Goal: Information Seeking & Learning: Learn about a topic

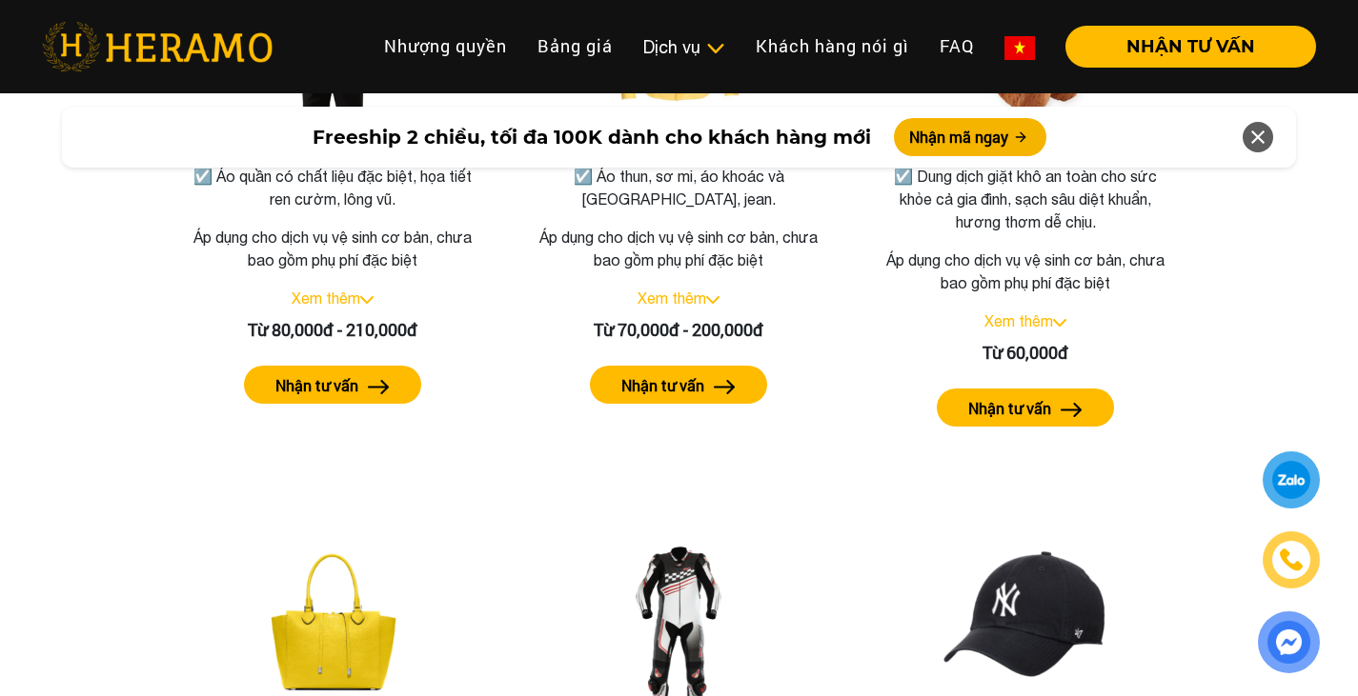
scroll to position [3430, 0]
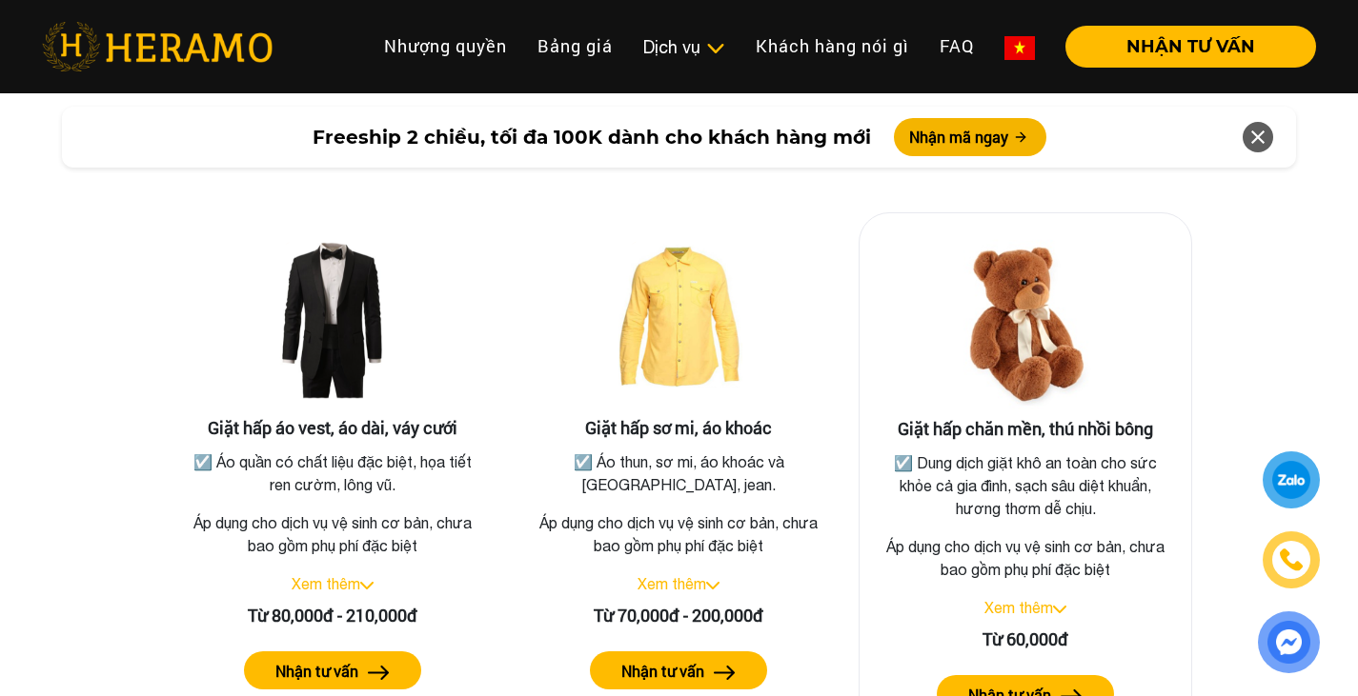
click at [1061, 452] on p "☑️ Dung dịch giặt khô an toàn cho sức khỏe cả gia đình, sạch sâu diệt khuẩn, hư…" at bounding box center [1024, 486] width 293 height 69
click at [1060, 376] on img at bounding box center [1025, 324] width 191 height 191
click at [1057, 334] on img at bounding box center [1025, 324] width 191 height 191
click at [1027, 684] on label "Nhận tư vấn" at bounding box center [1009, 695] width 83 height 23
click at [1042, 313] on img at bounding box center [1025, 324] width 191 height 191
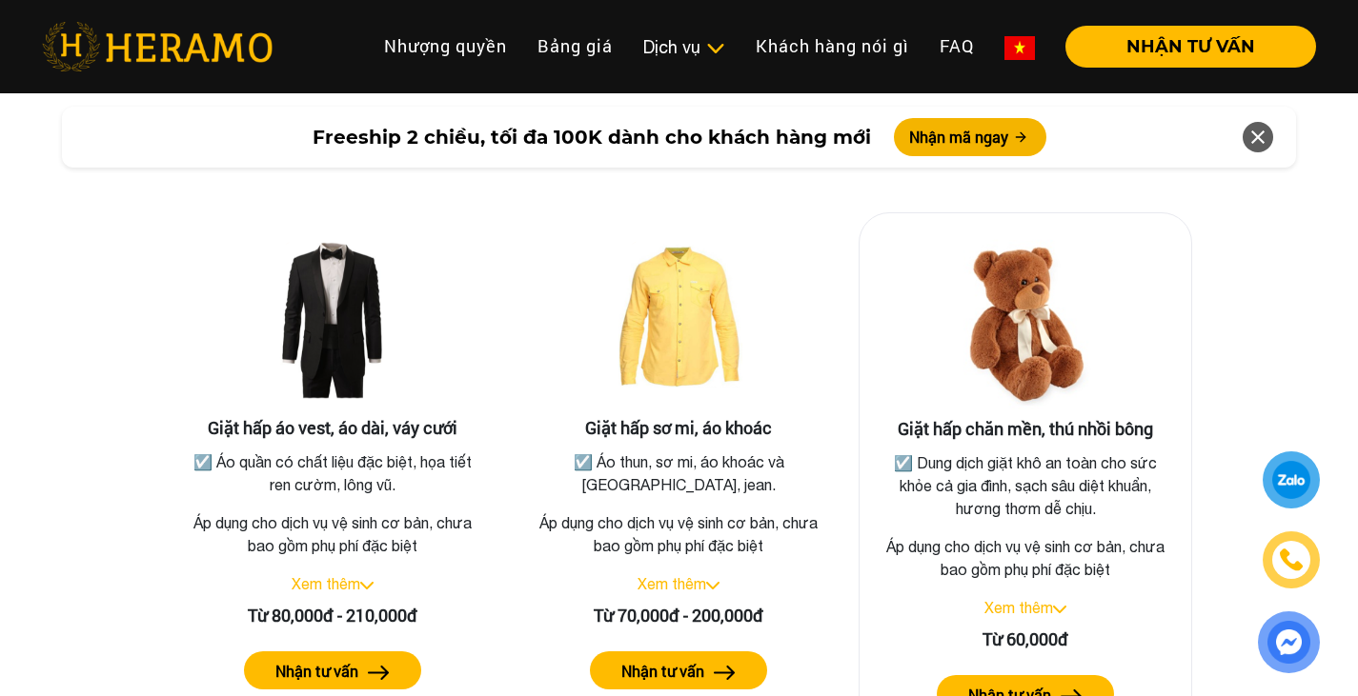
click at [1042, 313] on img at bounding box center [1025, 324] width 191 height 191
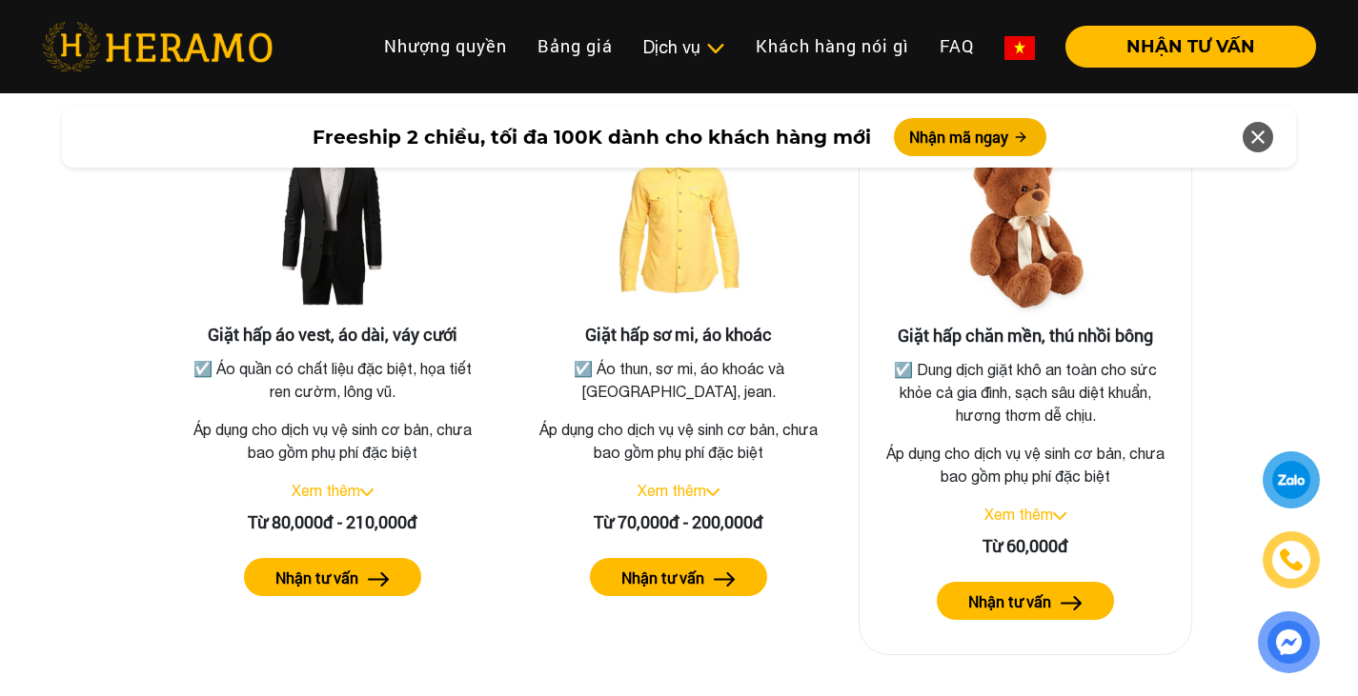
scroll to position [3618, 0]
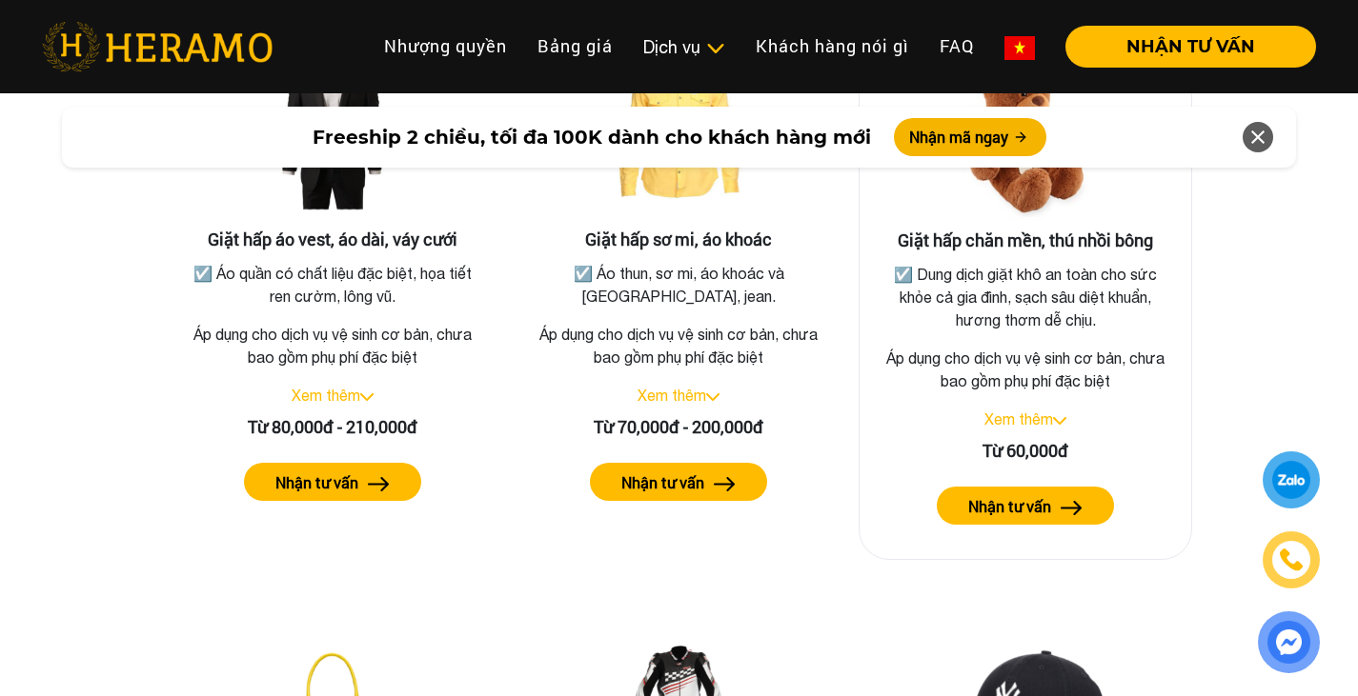
click at [1060, 408] on div "Xem thêm" at bounding box center [1025, 419] width 301 height 23
click at [1052, 411] on link "Xem thêm" at bounding box center [1018, 419] width 69 height 17
click at [1059, 417] on img at bounding box center [1052, 421] width 13 height 8
click at [1059, 417] on img at bounding box center [1059, 421] width 13 height 8
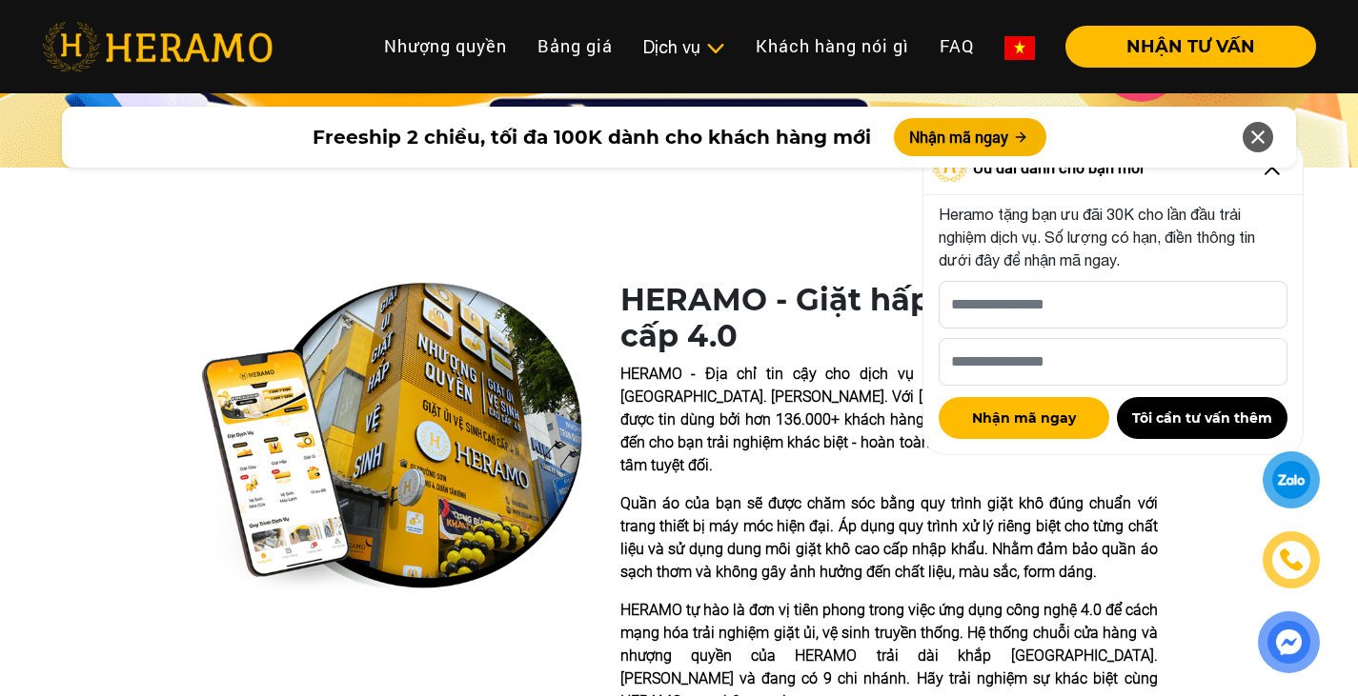
scroll to position [0, 0]
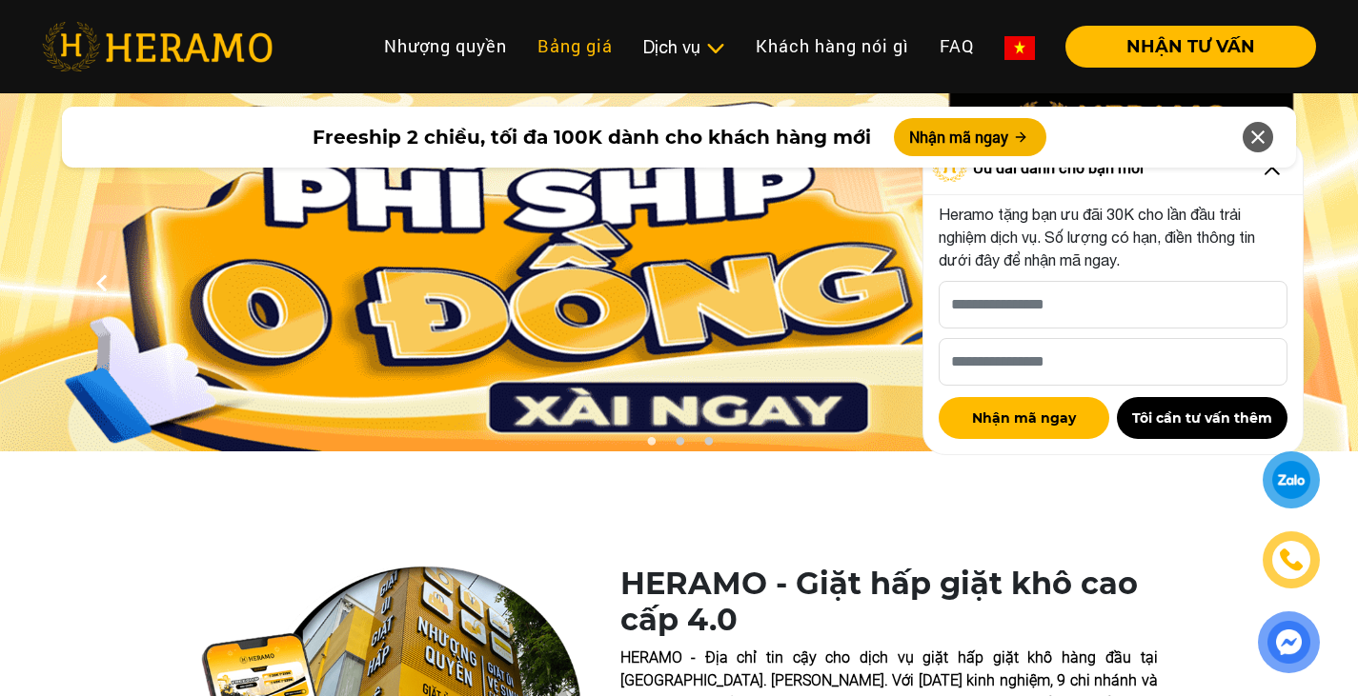
click at [585, 57] on link "Bảng giá" at bounding box center [575, 46] width 106 height 41
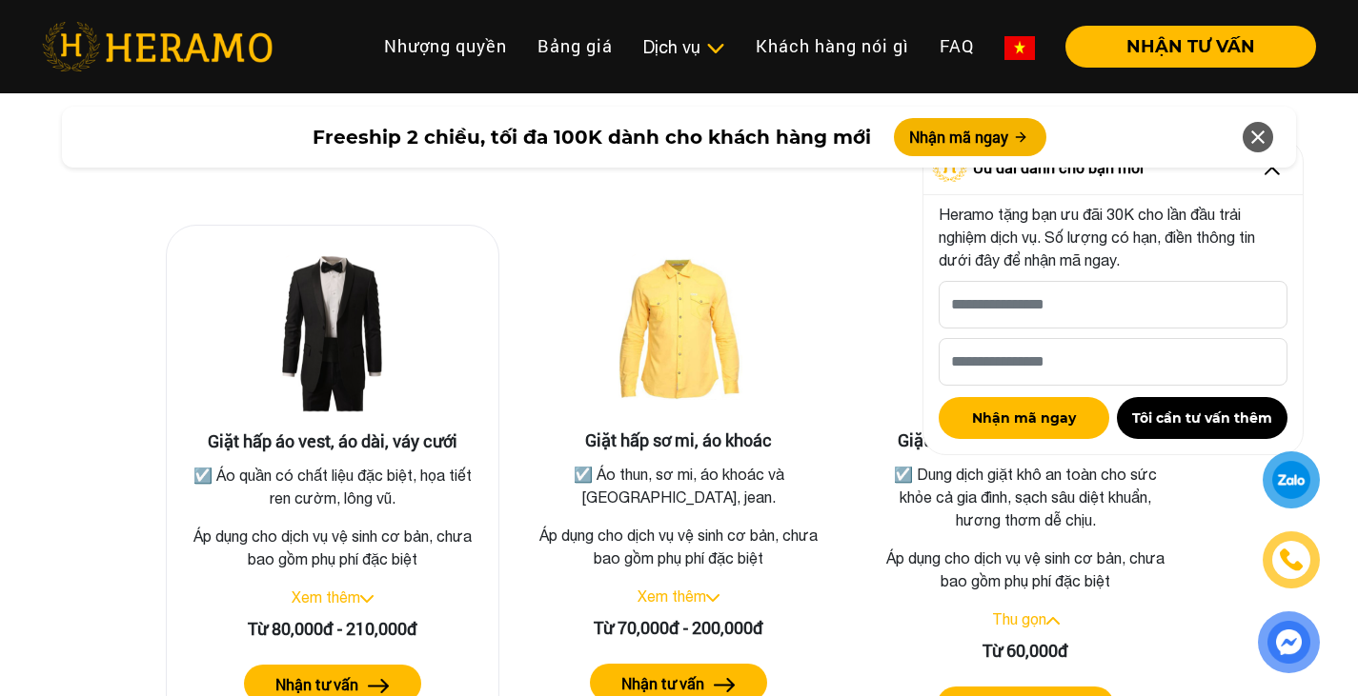
click at [360, 586] on div "Xem thêm" at bounding box center [332, 597] width 301 height 23
click at [369, 586] on div "Xem thêm" at bounding box center [332, 597] width 301 height 23
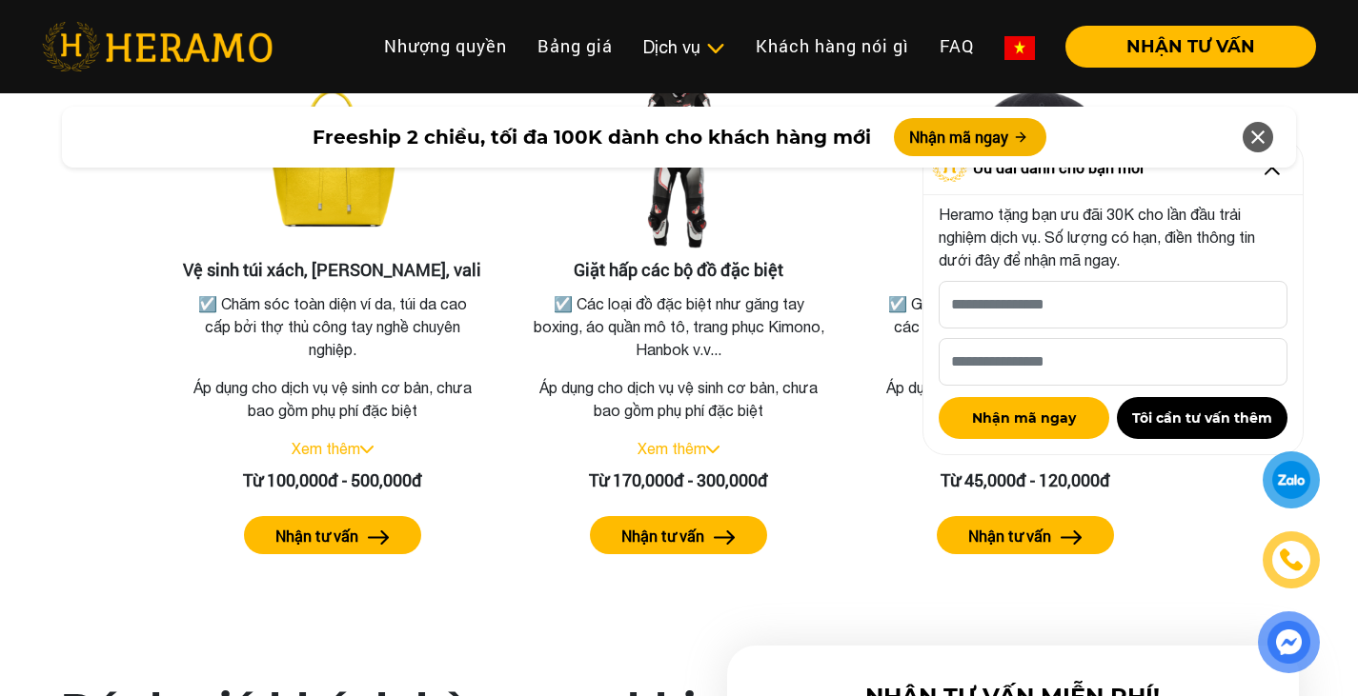
scroll to position [4656, 0]
